Goal: Task Accomplishment & Management: Manage account settings

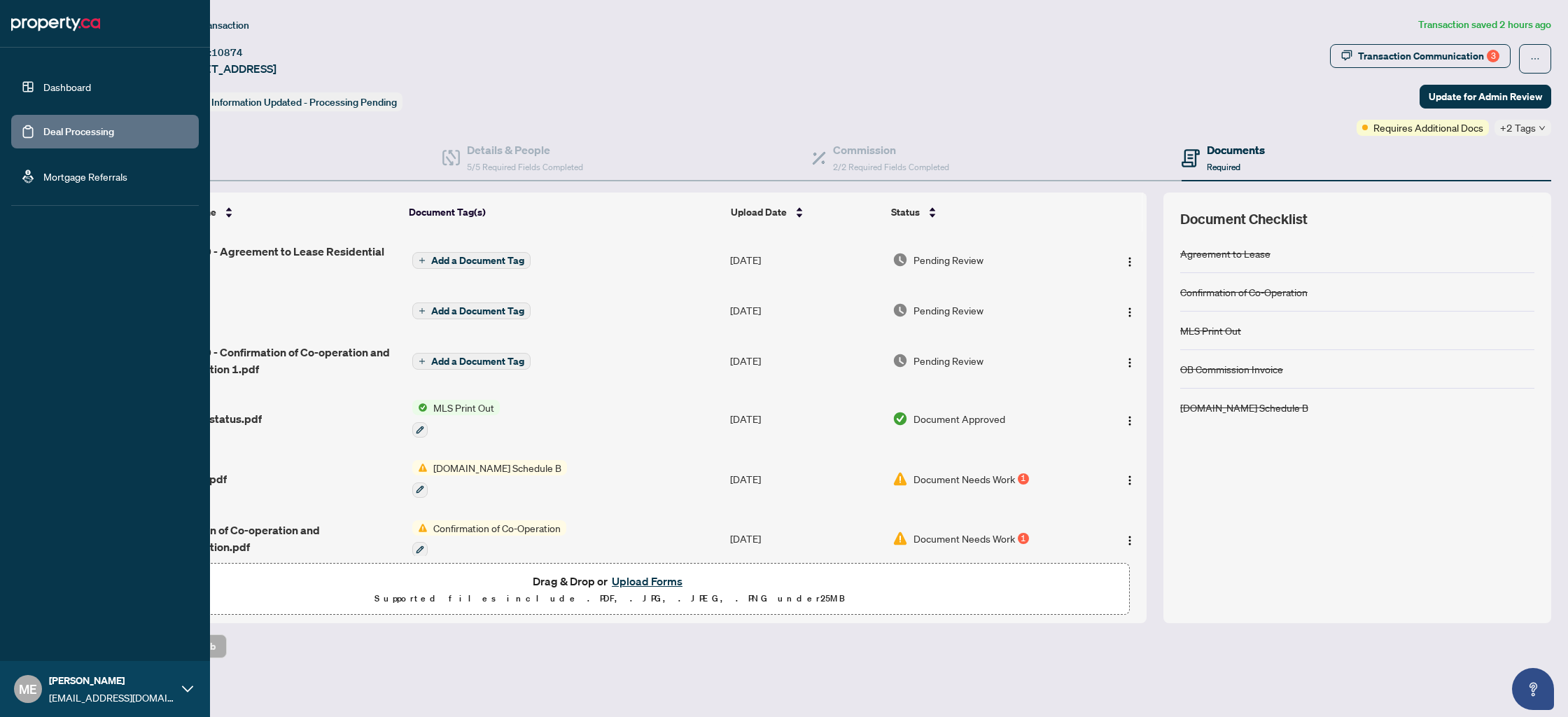
scroll to position [285, 0]
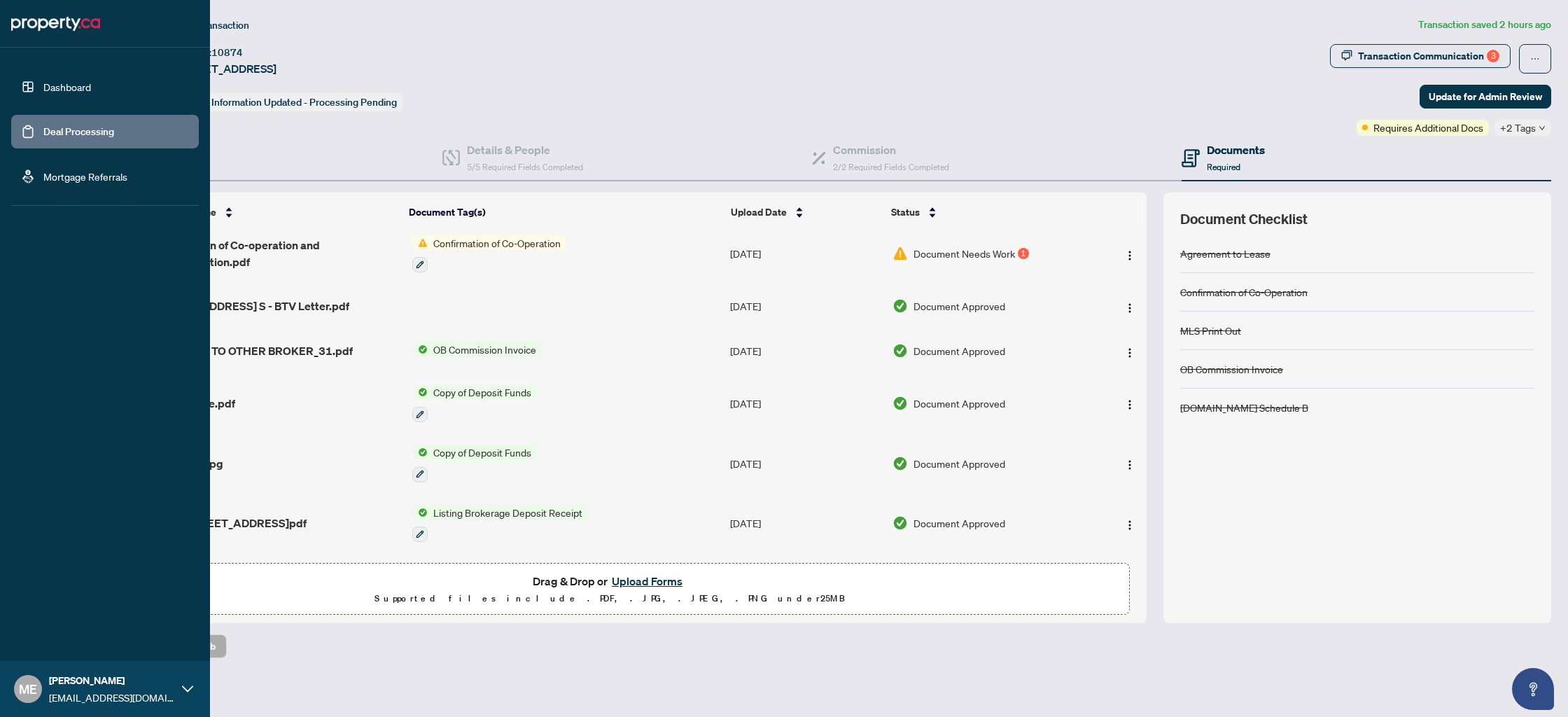
click at [64, 130] on link "Deal Processing" at bounding box center [79, 131] width 71 height 13
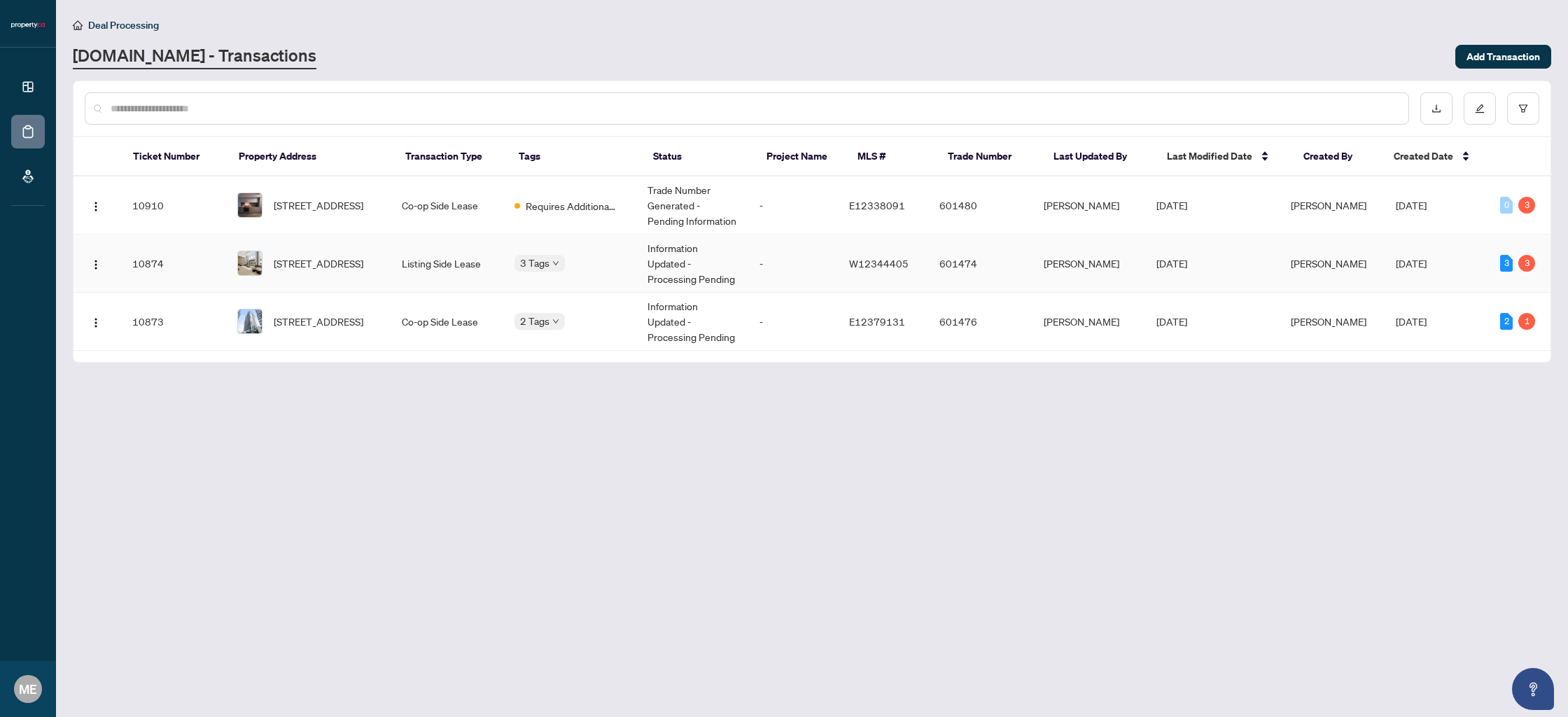
click at [446, 275] on td "Listing Side Lease" at bounding box center [447, 264] width 112 height 58
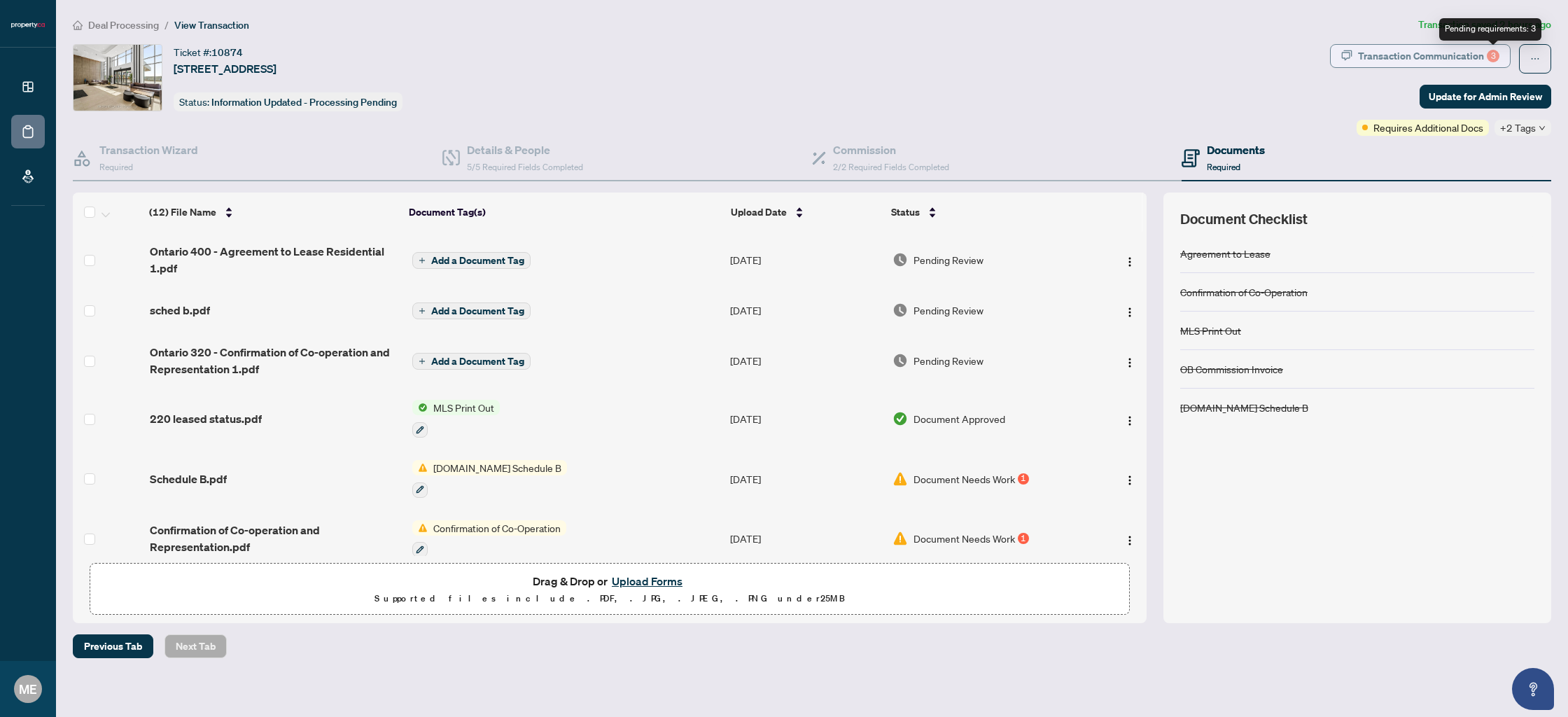
click at [1492, 56] on div "3" at bounding box center [1493, 55] width 13 height 13
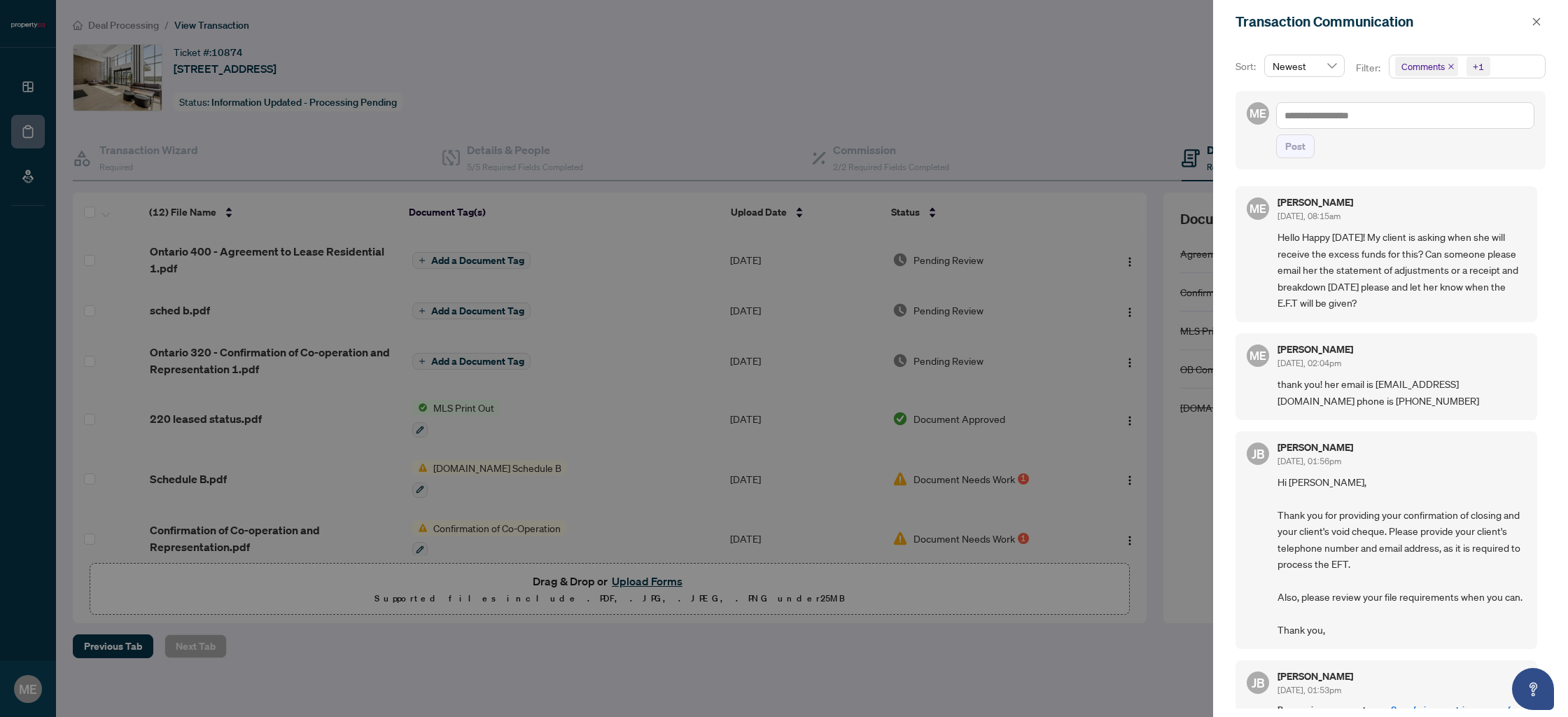
click at [1027, 155] on div at bounding box center [784, 358] width 1568 height 717
click at [1529, 26] on button "button" at bounding box center [1536, 21] width 18 height 16
